Goal: Task Accomplishment & Management: Manage account settings

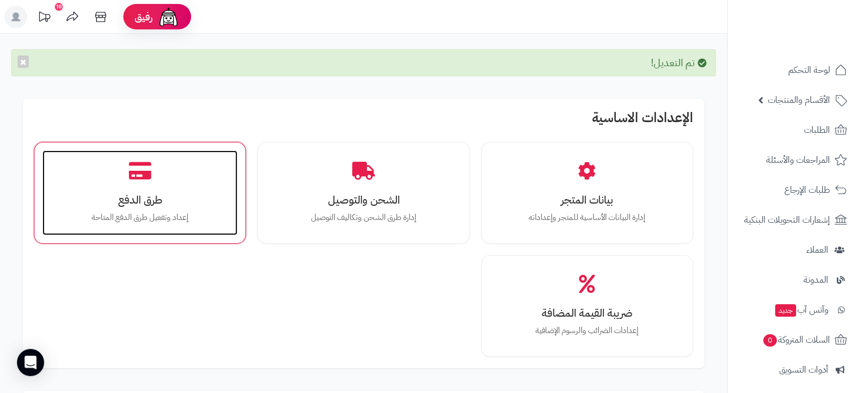
drag, startPoint x: 864, startPoint y: 83, endPoint x: 144, endPoint y: 171, distance: 725.5
click at [144, 171] on icon at bounding box center [140, 171] width 23 height 20
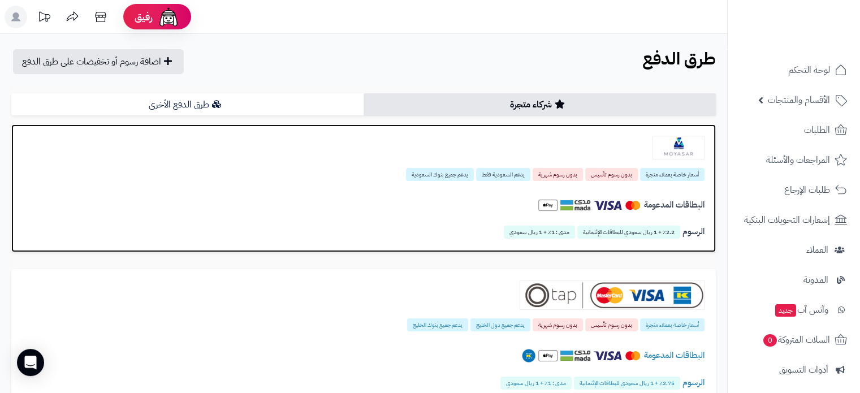
click at [558, 180] on span "بدون رسوم شهرية" at bounding box center [557, 174] width 50 height 13
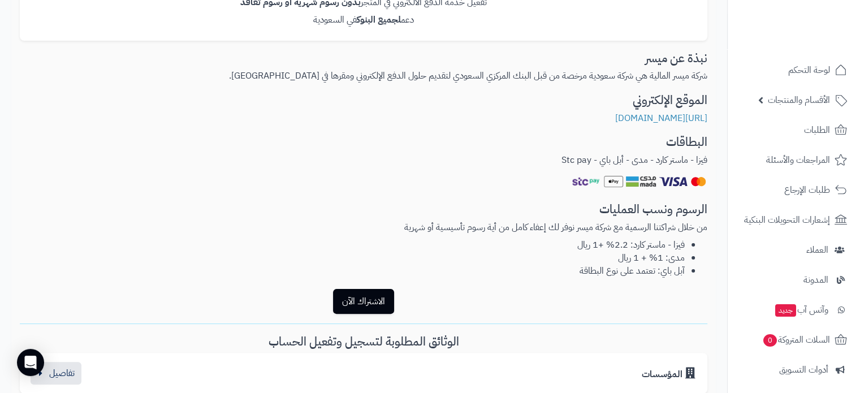
scroll to position [233, 0]
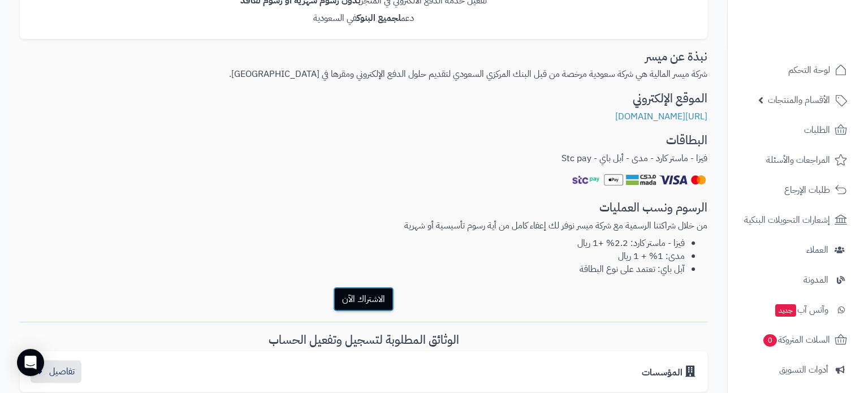
click at [379, 300] on button "الاشتراك الآن" at bounding box center [363, 299] width 61 height 25
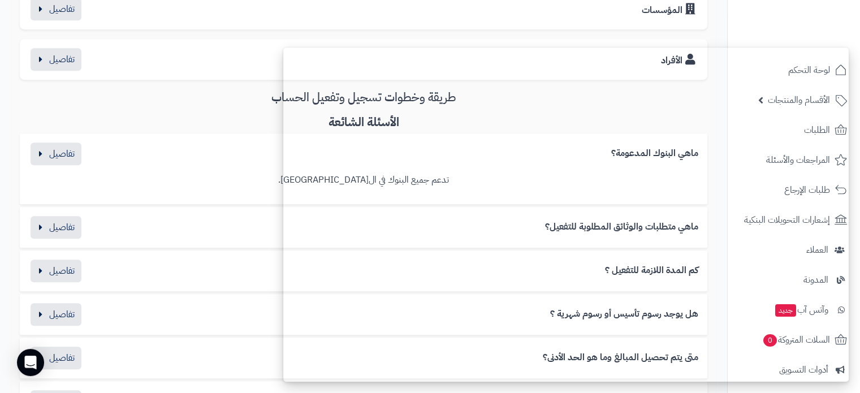
scroll to position [601, 0]
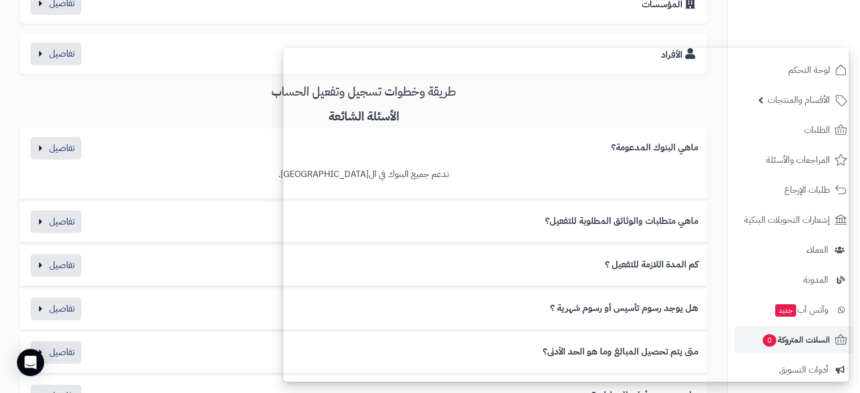
click at [852, 334] on li "السلات المتروكة 0" at bounding box center [794, 339] width 132 height 27
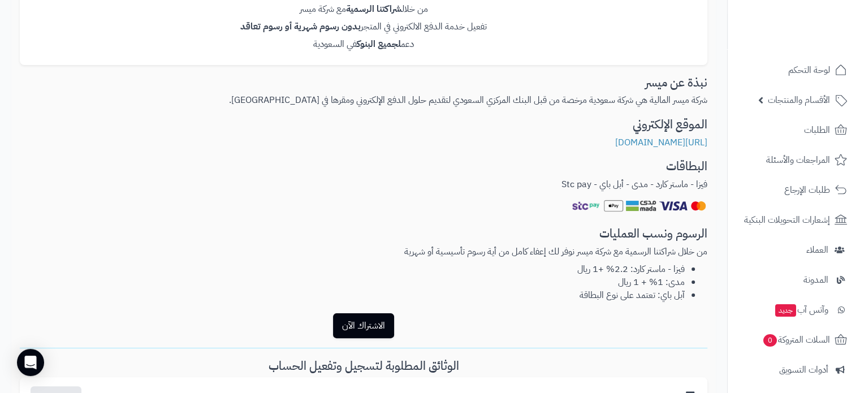
scroll to position [206, 0]
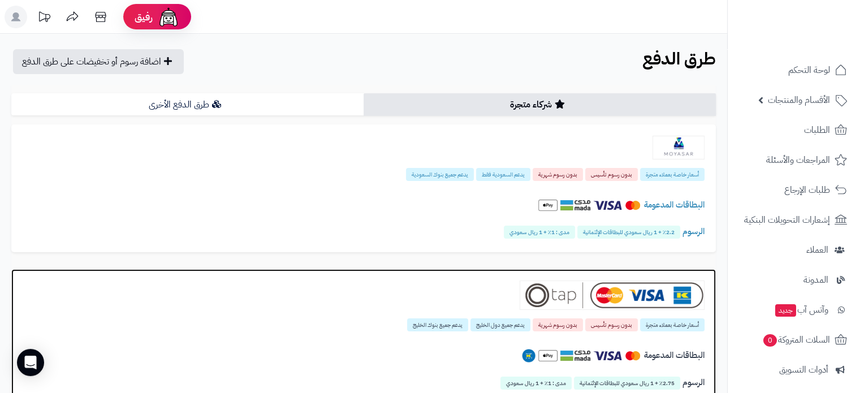
click at [506, 321] on span "يدعم جميع دول الخليج" at bounding box center [500, 324] width 60 height 13
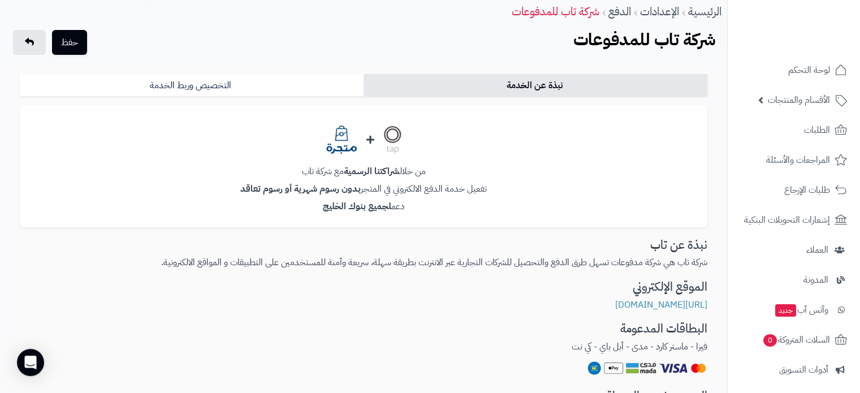
scroll to position [41, 0]
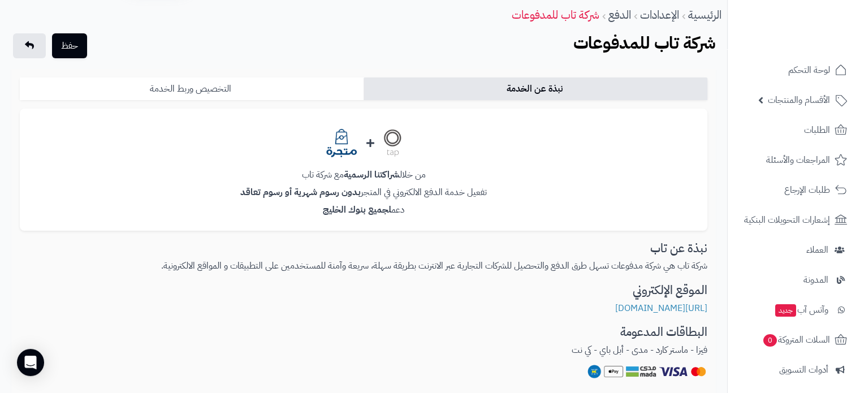
click at [285, 86] on link "التخصيص وربط الخدمة" at bounding box center [192, 88] width 344 height 23
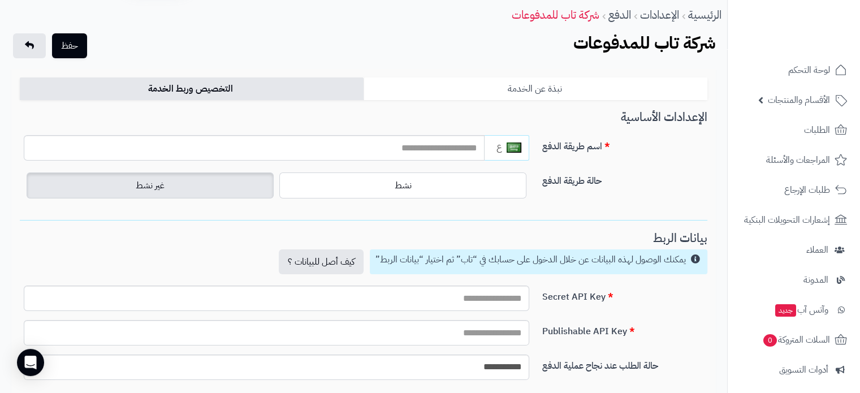
click at [460, 90] on link "نبذة عن الخدمة" at bounding box center [535, 88] width 344 height 23
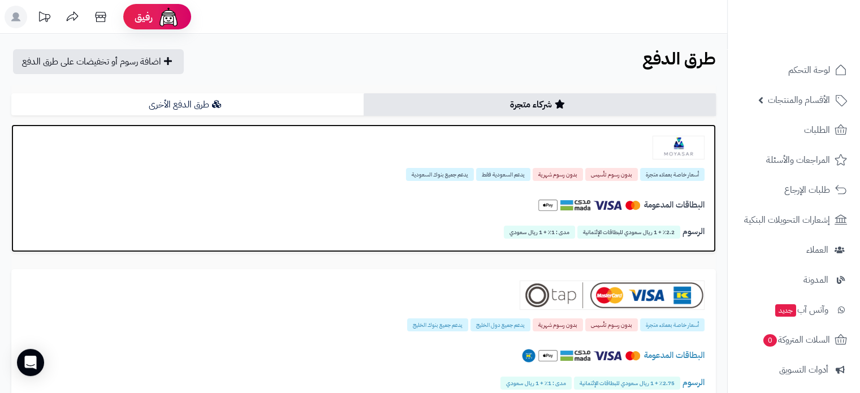
click at [476, 205] on h4 "البطاقات المدعومة" at bounding box center [364, 205] width 682 height 20
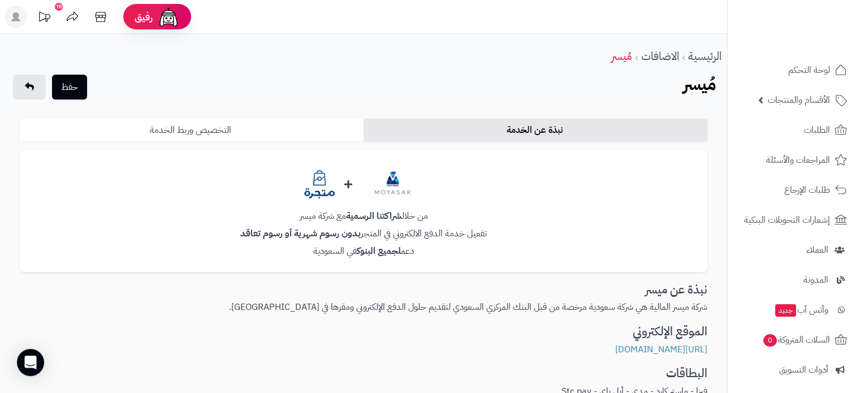
click at [321, 137] on link "التخصيص وربط الخدمة" at bounding box center [192, 130] width 344 height 23
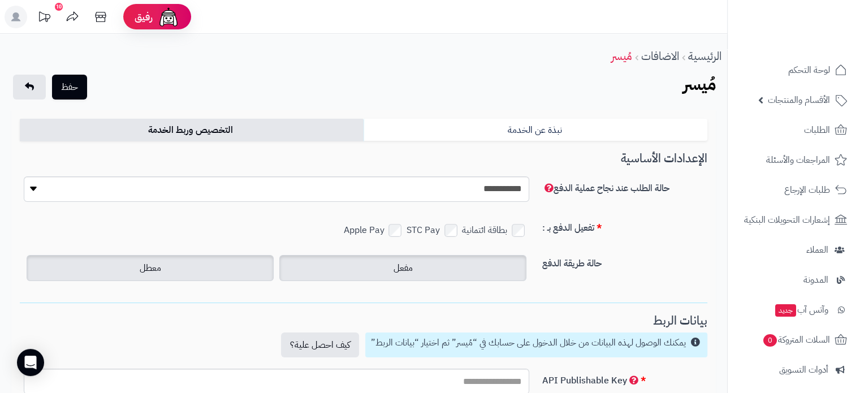
click at [396, 265] on span "مفعل" at bounding box center [402, 268] width 19 height 14
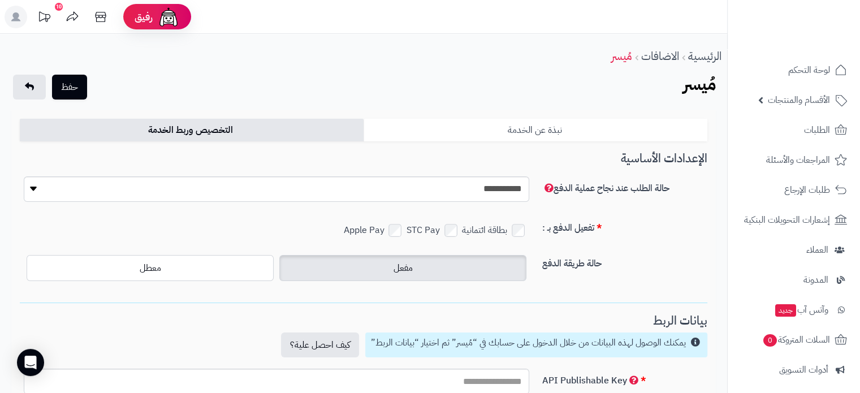
click at [549, 128] on link "نبذة عن الخدمة" at bounding box center [535, 130] width 344 height 23
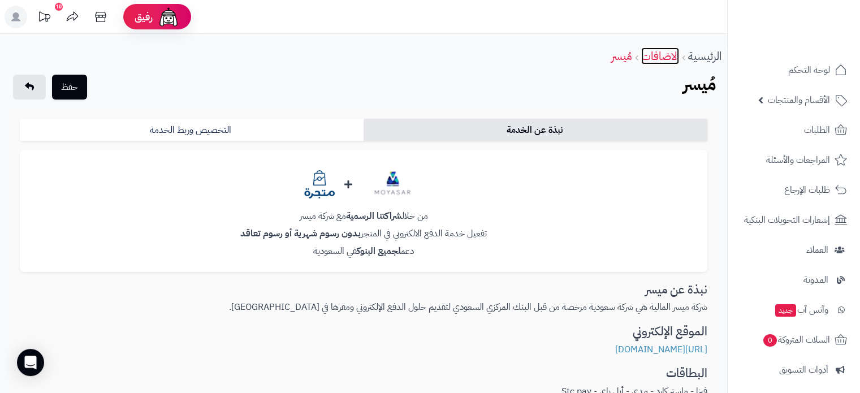
click at [659, 58] on link "الاضافات" at bounding box center [660, 55] width 38 height 17
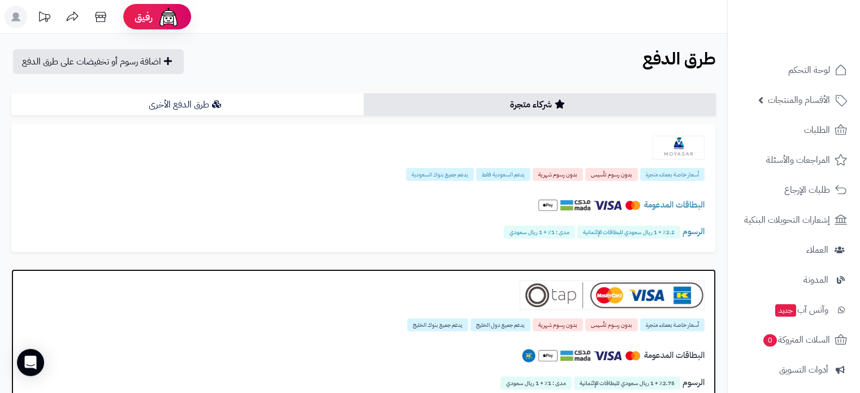
click at [473, 296] on div at bounding box center [364, 294] width 682 height 29
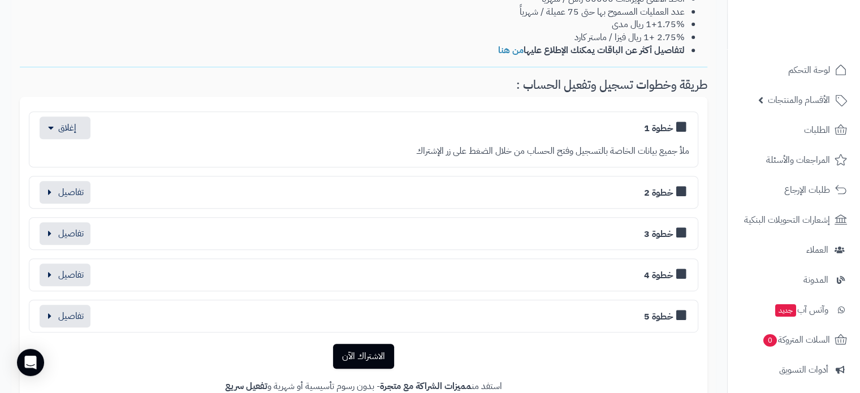
scroll to position [500, 0]
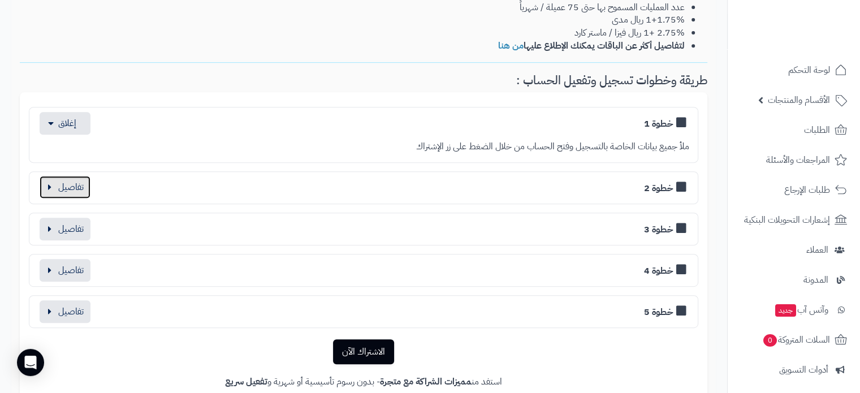
click at [73, 183] on button "button" at bounding box center [65, 187] width 51 height 23
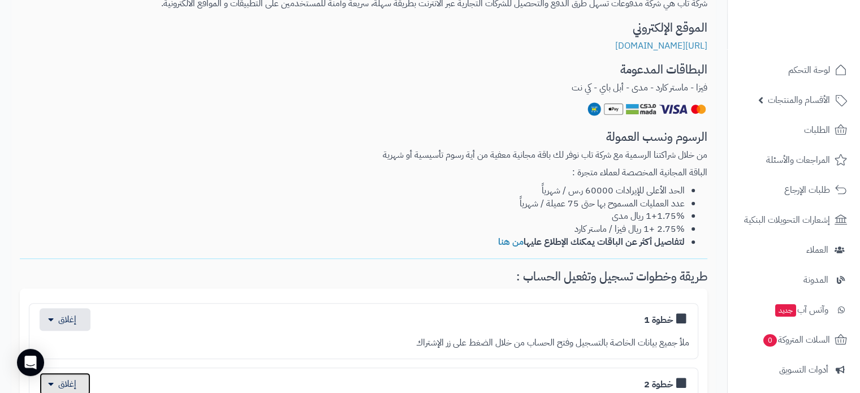
scroll to position [298, 0]
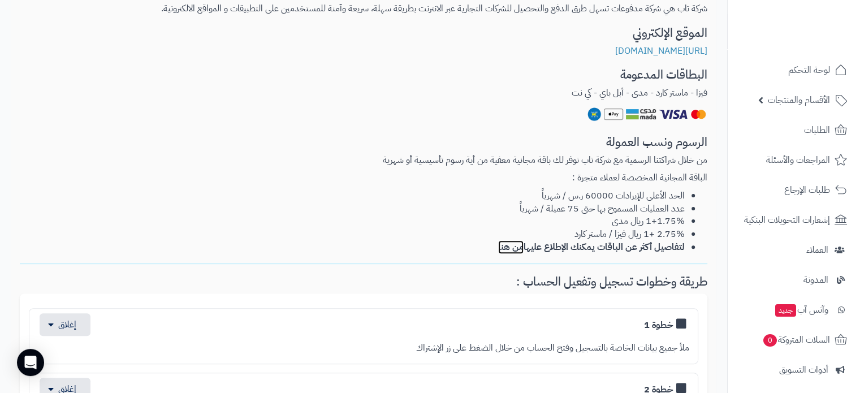
click at [505, 247] on link "من هنا" at bounding box center [510, 247] width 25 height 14
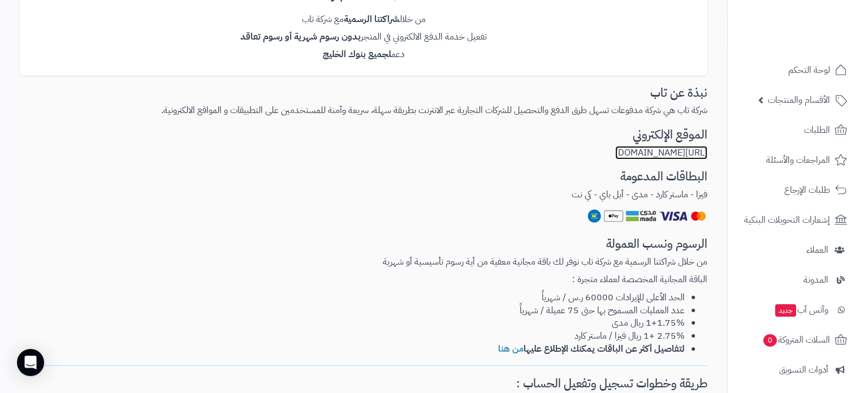
click at [663, 152] on link "https://www.tap.company/" at bounding box center [661, 153] width 92 height 14
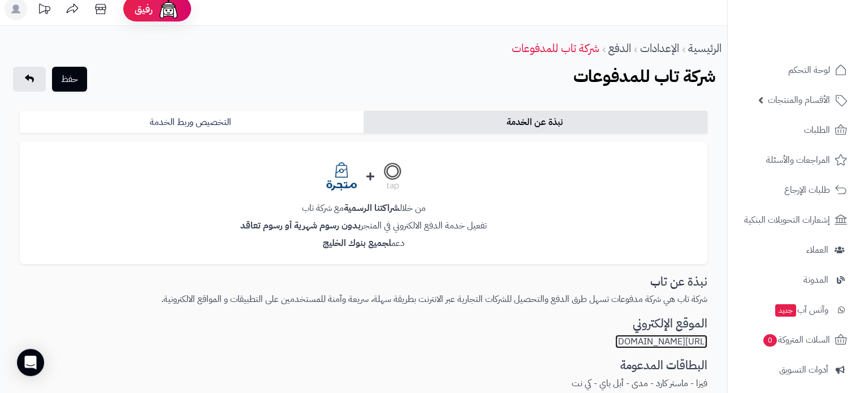
scroll to position [0, 0]
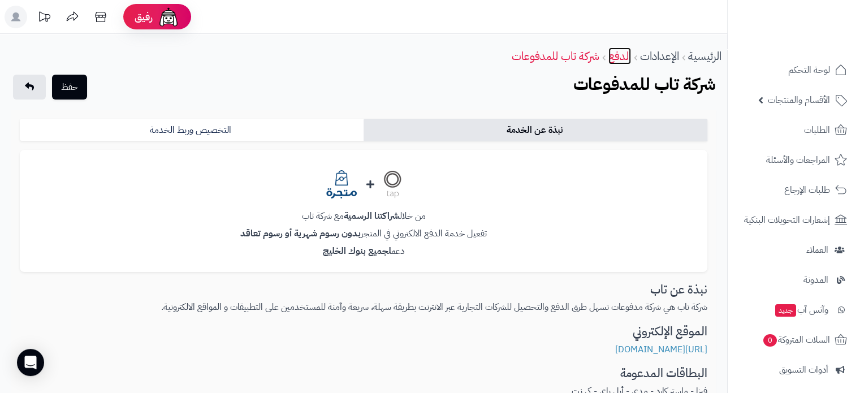
click at [614, 57] on link "الدفع" at bounding box center [619, 55] width 23 height 17
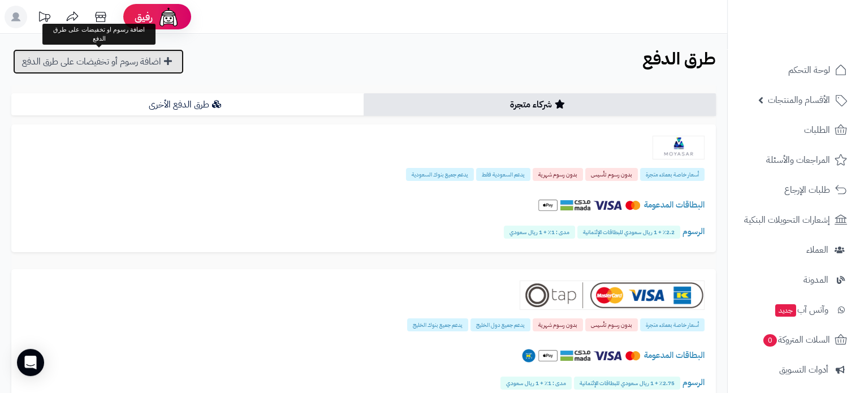
click at [150, 63] on link "اضافة رسوم أو تخفيضات على طرق الدفع" at bounding box center [98, 61] width 171 height 25
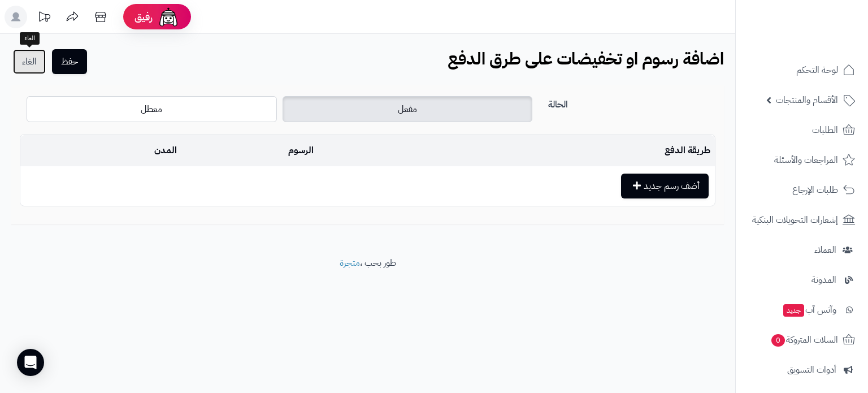
click at [31, 66] on link "الغاء" at bounding box center [29, 61] width 33 height 25
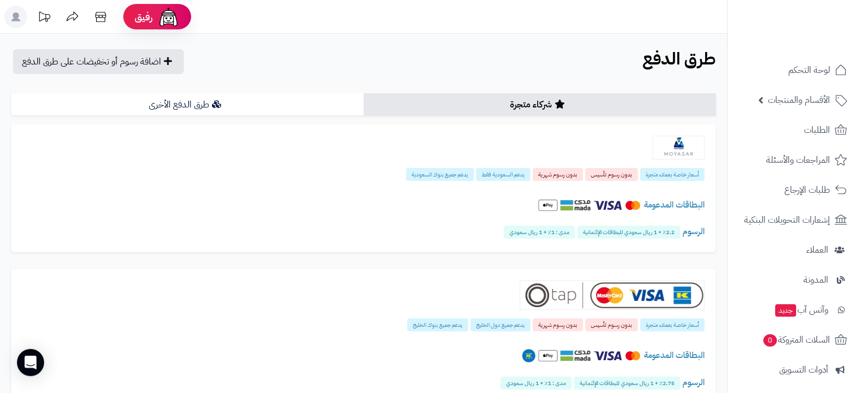
click at [516, 105] on link "شركاء متجرة" at bounding box center [539, 104] width 352 height 23
click at [58, 11] on link at bounding box center [72, 18] width 28 height 25
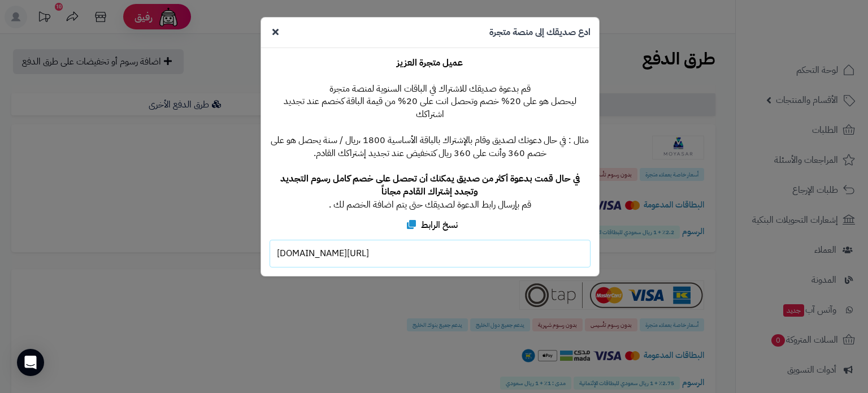
click at [276, 32] on icon at bounding box center [275, 31] width 6 height 9
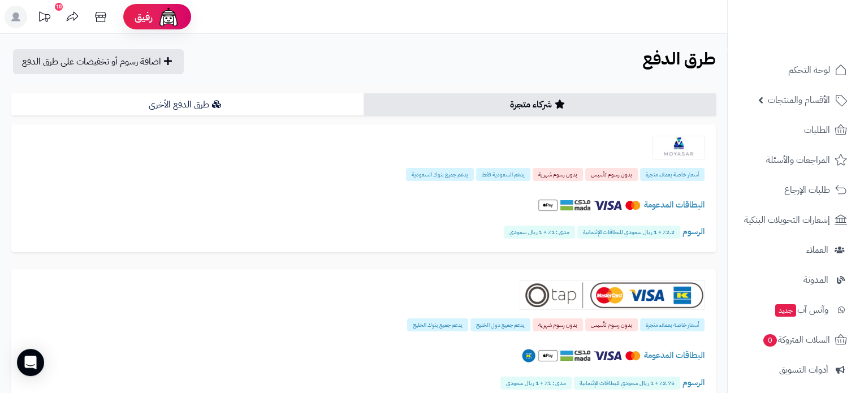
click at [45, 18] on icon at bounding box center [44, 16] width 11 height 10
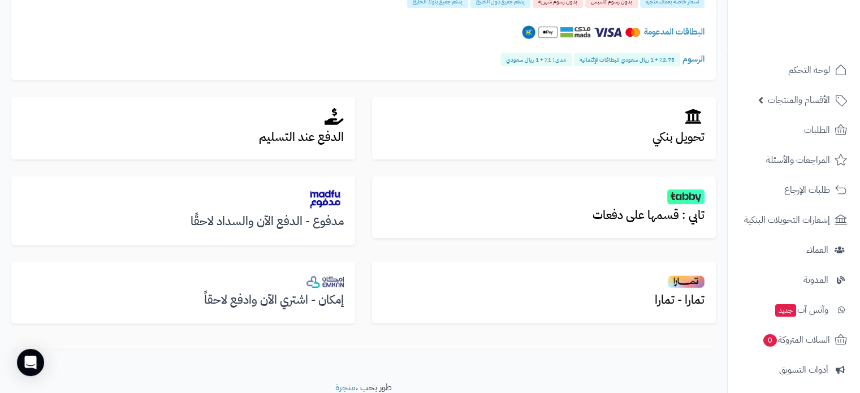
scroll to position [324, 0]
click at [331, 281] on img at bounding box center [324, 281] width 37 height 12
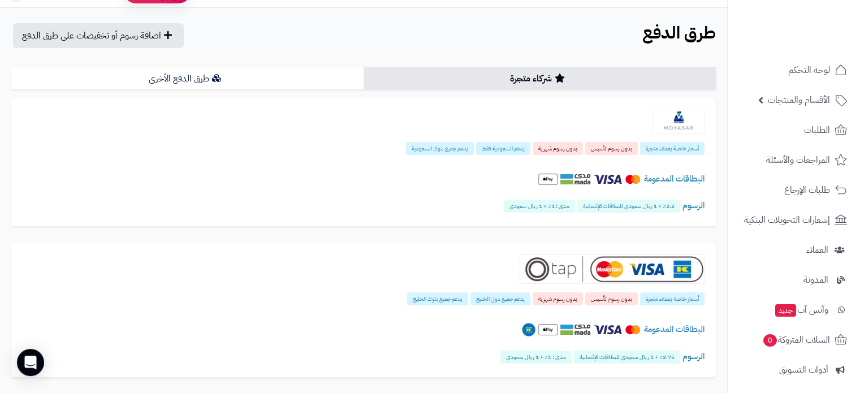
scroll to position [23, 0]
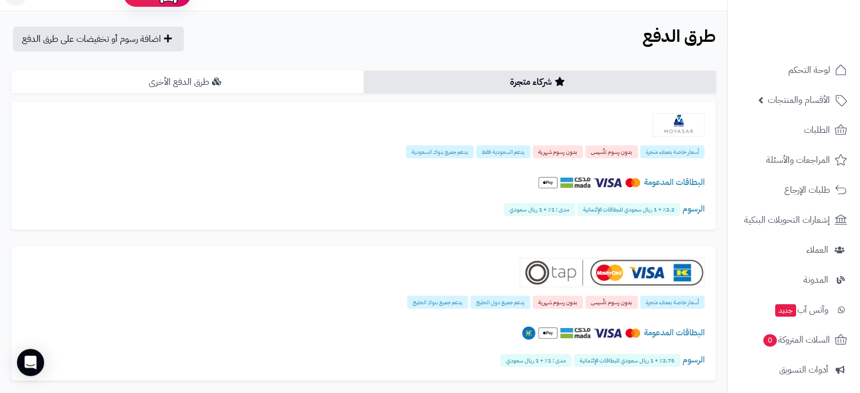
click at [275, 80] on link "طرق الدفع الأخرى" at bounding box center [187, 82] width 352 height 23
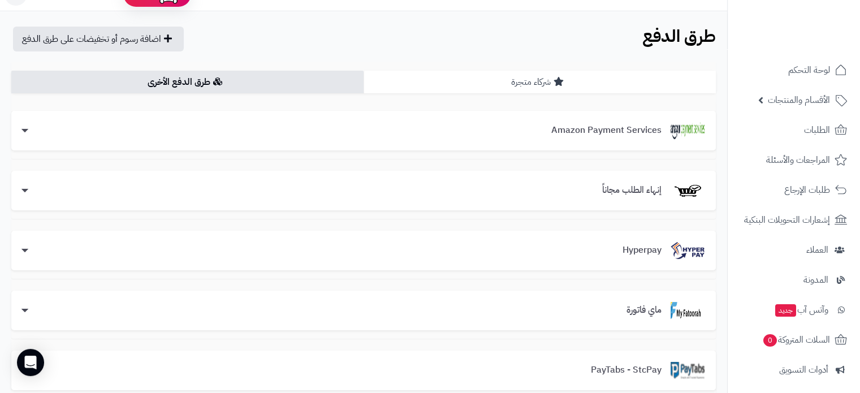
click at [432, 80] on link "شركاء متجرة" at bounding box center [539, 82] width 352 height 23
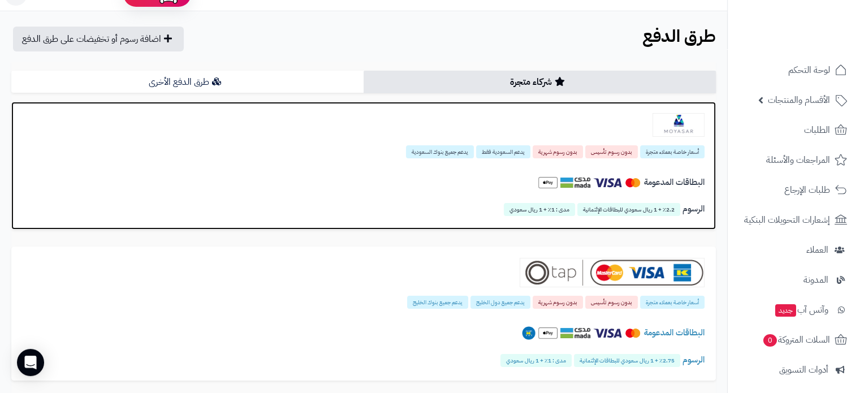
click at [651, 153] on span "أسعار خاصة بعملاء متجرة" at bounding box center [672, 151] width 64 height 13
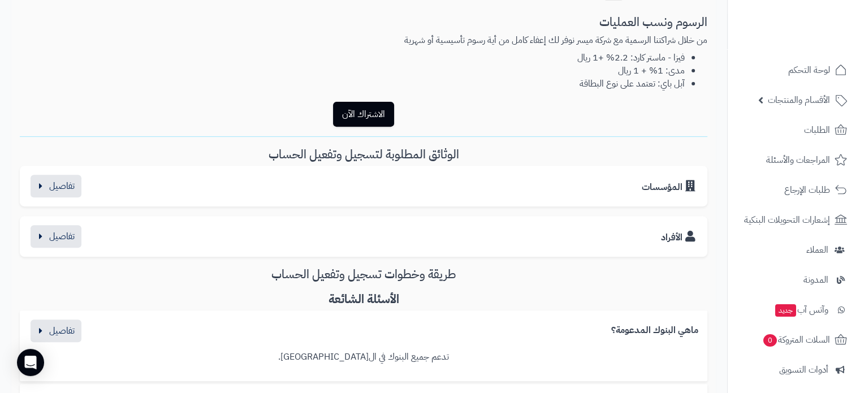
scroll to position [412, 0]
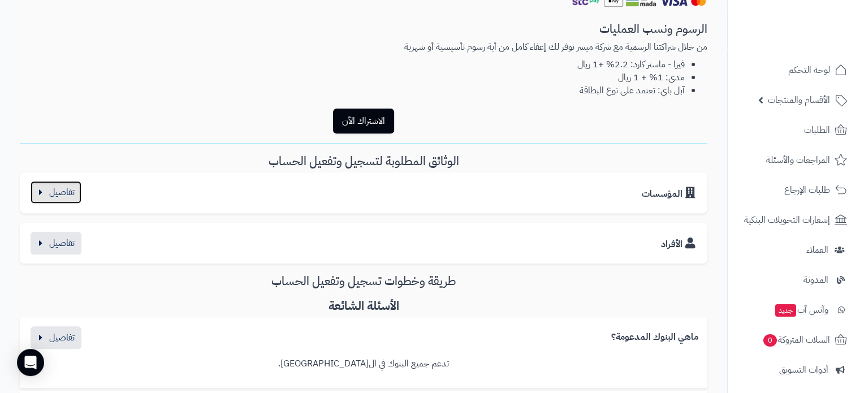
click at [68, 194] on button "button" at bounding box center [56, 192] width 51 height 23
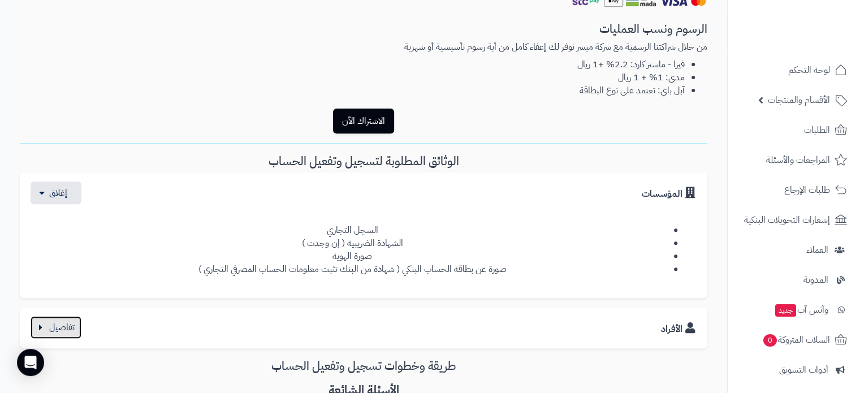
click at [68, 330] on button "button" at bounding box center [56, 327] width 51 height 23
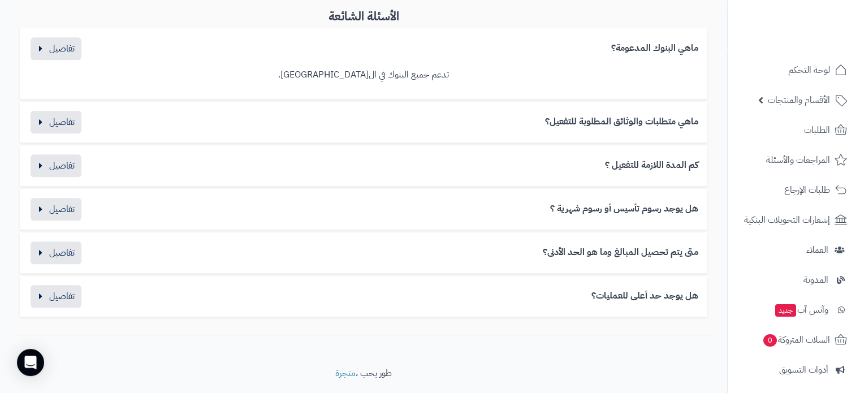
scroll to position [859, 0]
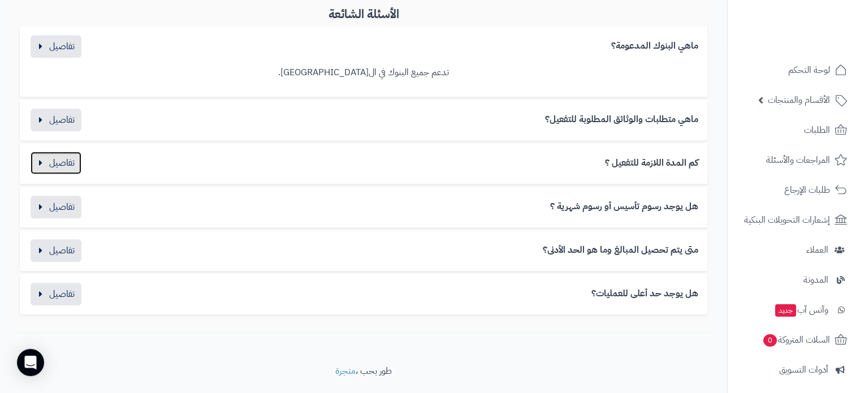
click at [71, 166] on button "button" at bounding box center [56, 162] width 51 height 23
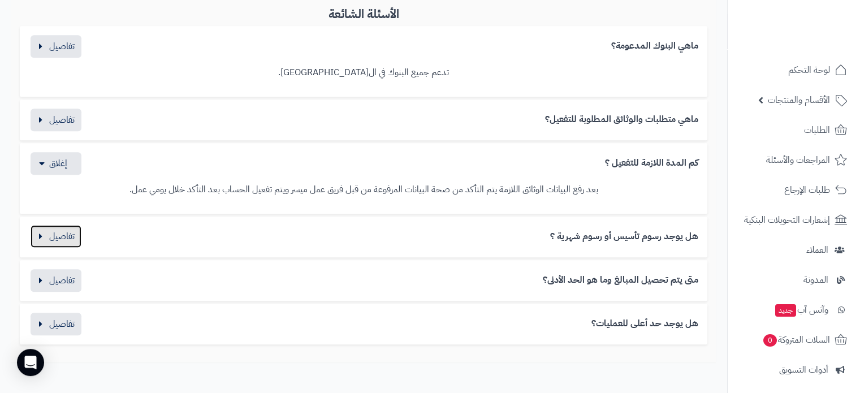
click at [49, 241] on button "button" at bounding box center [56, 236] width 51 height 23
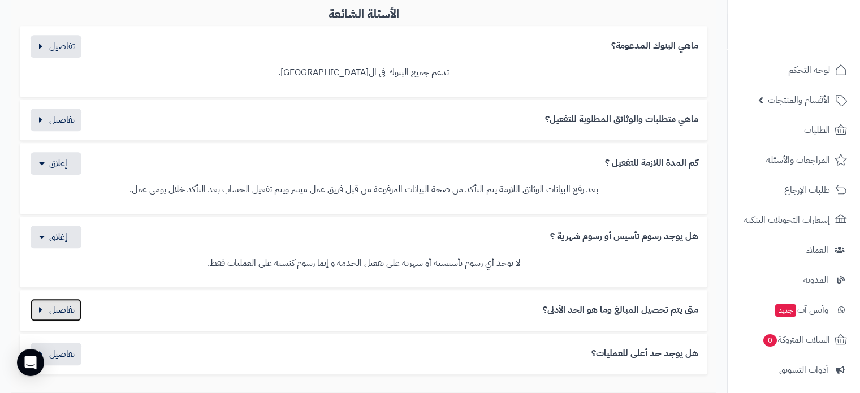
click at [51, 314] on button "button" at bounding box center [56, 309] width 51 height 23
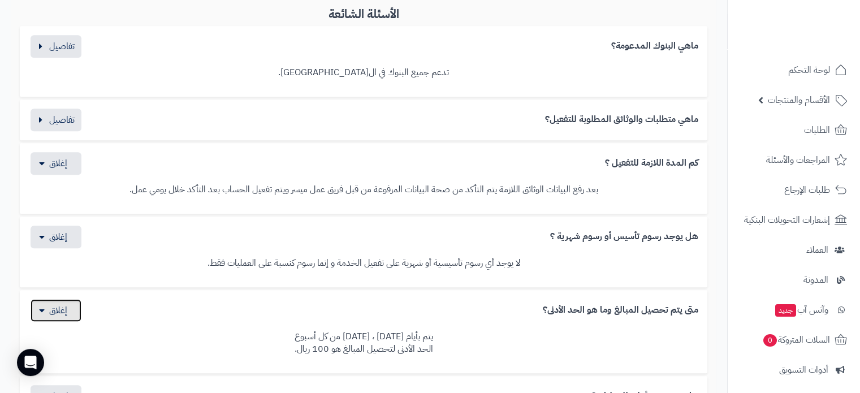
scroll to position [990, 0]
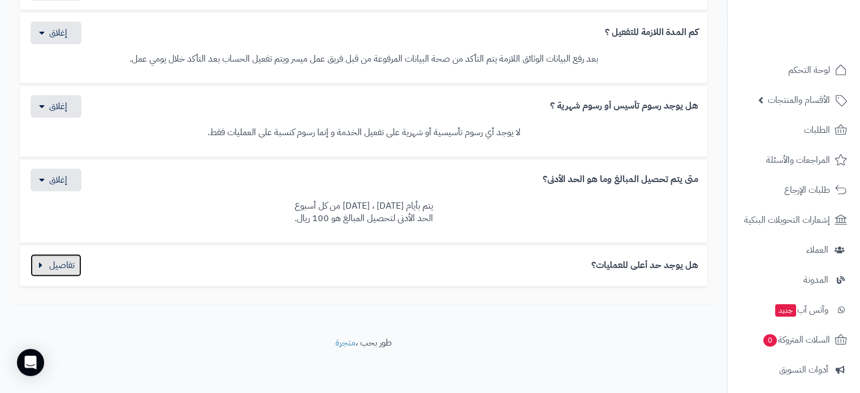
click at [64, 266] on button "button" at bounding box center [56, 265] width 51 height 23
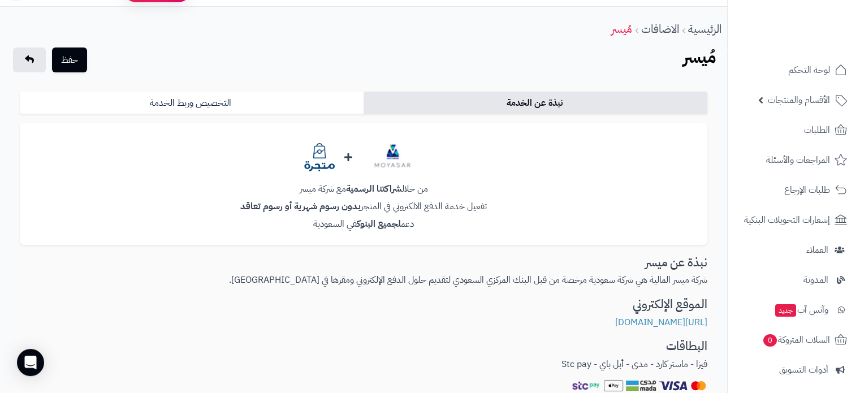
scroll to position [25, 0]
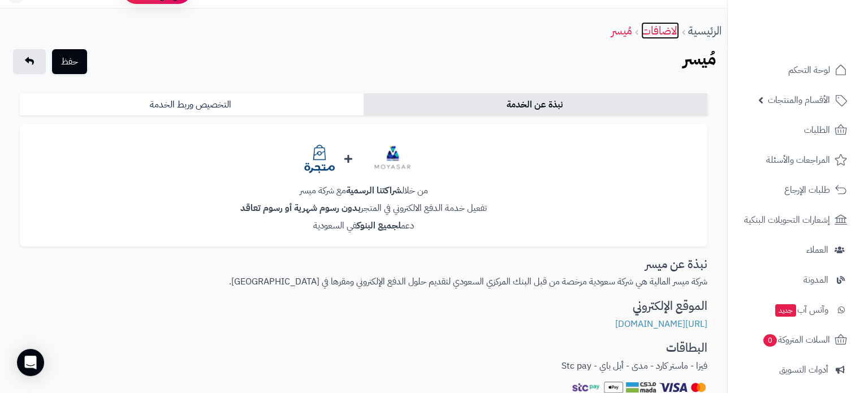
click at [660, 29] on link "الاضافات" at bounding box center [660, 30] width 38 height 17
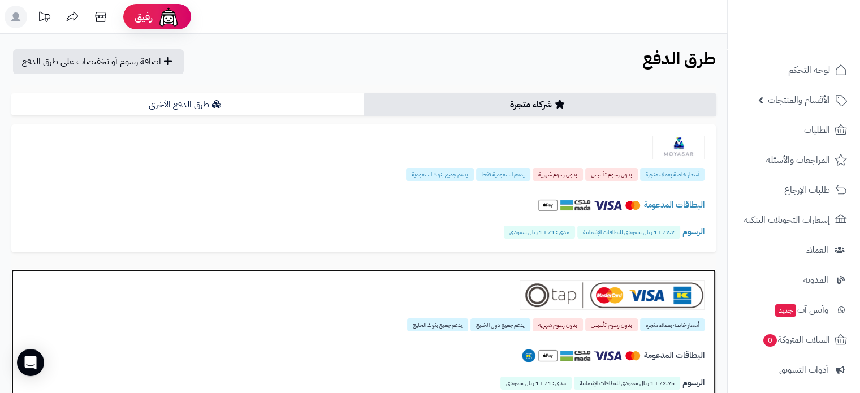
click at [556, 297] on img at bounding box center [611, 294] width 185 height 29
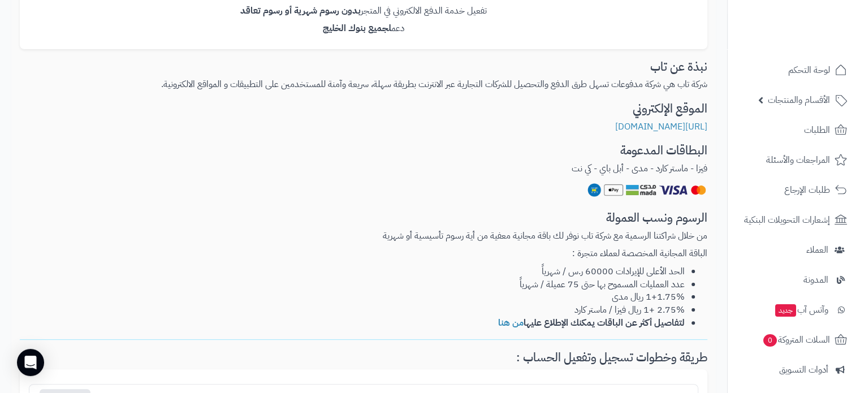
scroll to position [210, 0]
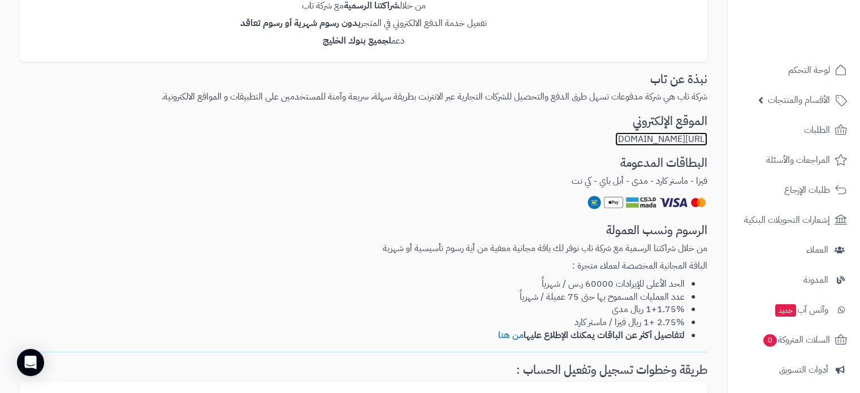
click at [660, 138] on link "[URL][DOMAIN_NAME]" at bounding box center [661, 139] width 92 height 14
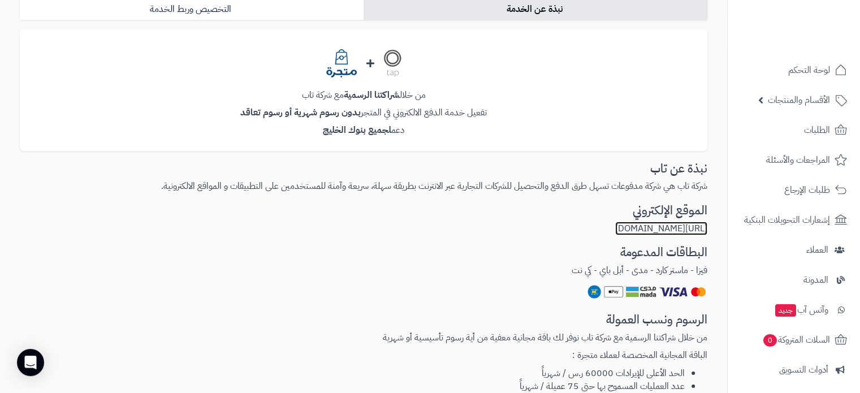
scroll to position [0, 0]
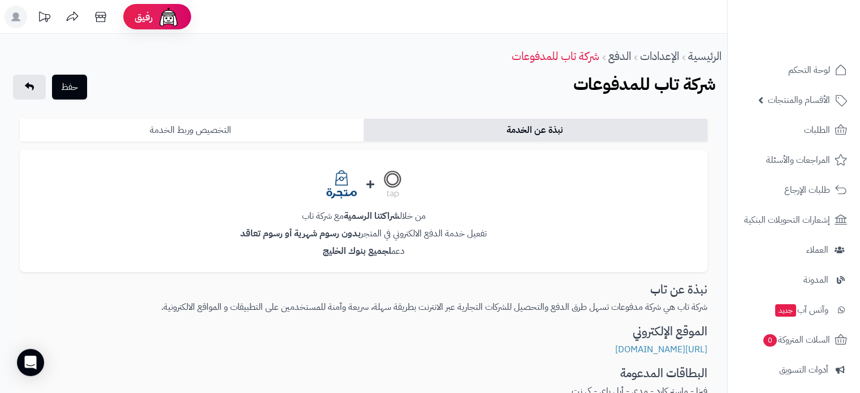
click at [275, 134] on link "التخصيص وربط الخدمة" at bounding box center [192, 130] width 344 height 23
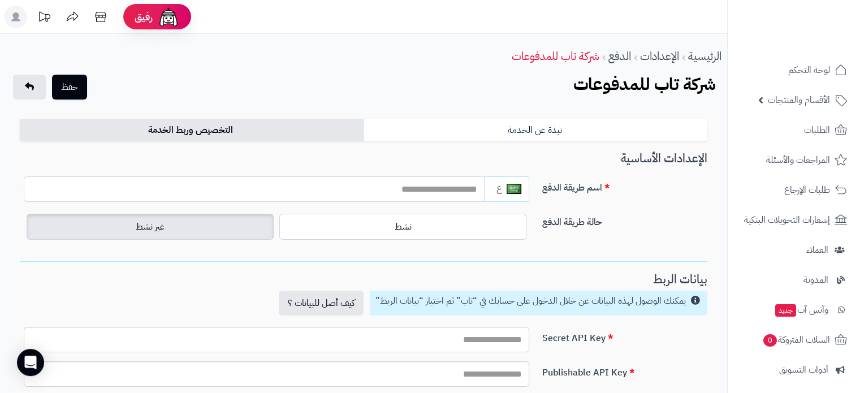
click at [466, 191] on input "text" at bounding box center [254, 188] width 461 height 25
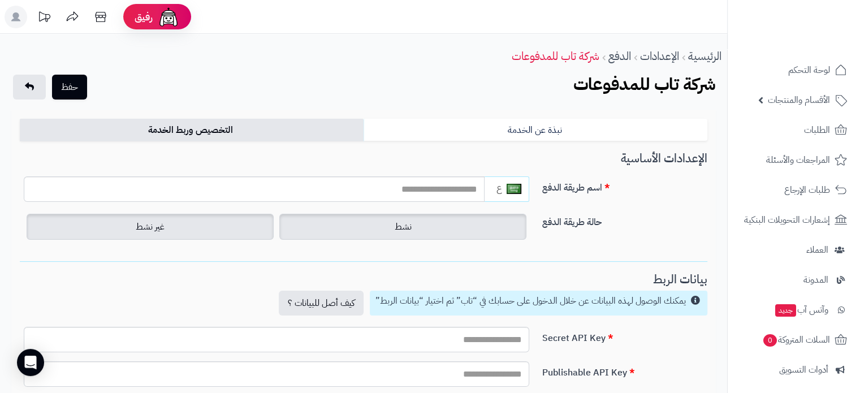
click at [469, 223] on label "نشط" at bounding box center [402, 227] width 247 height 26
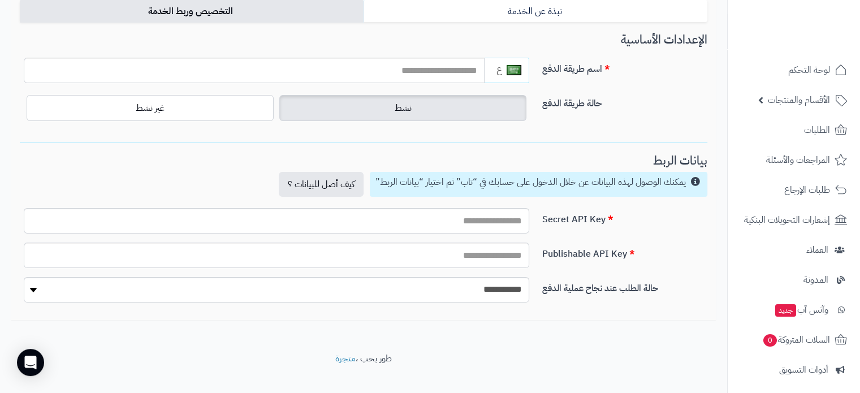
scroll to position [120, 0]
click at [343, 182] on link "كيف أصل للبيانات ؟" at bounding box center [321, 183] width 85 height 25
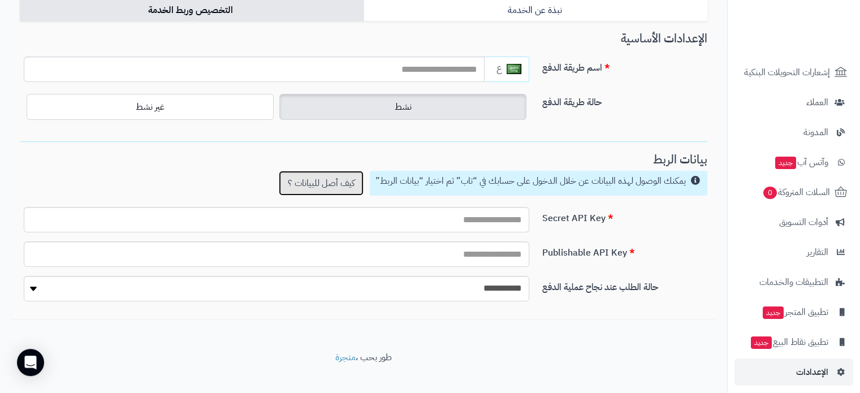
scroll to position [148, 0]
click at [775, 368] on link "الإعدادات" at bounding box center [793, 371] width 119 height 27
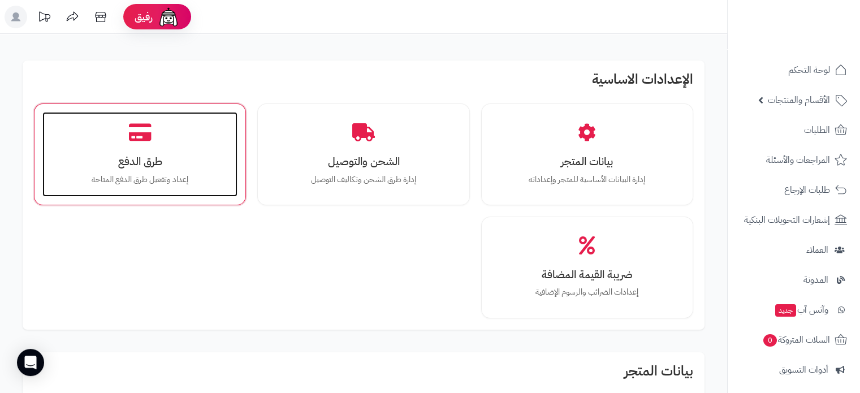
click at [141, 162] on h3 "طرق الدفع" at bounding box center [140, 161] width 172 height 12
